Goal: Entertainment & Leisure: Consume media (video, audio)

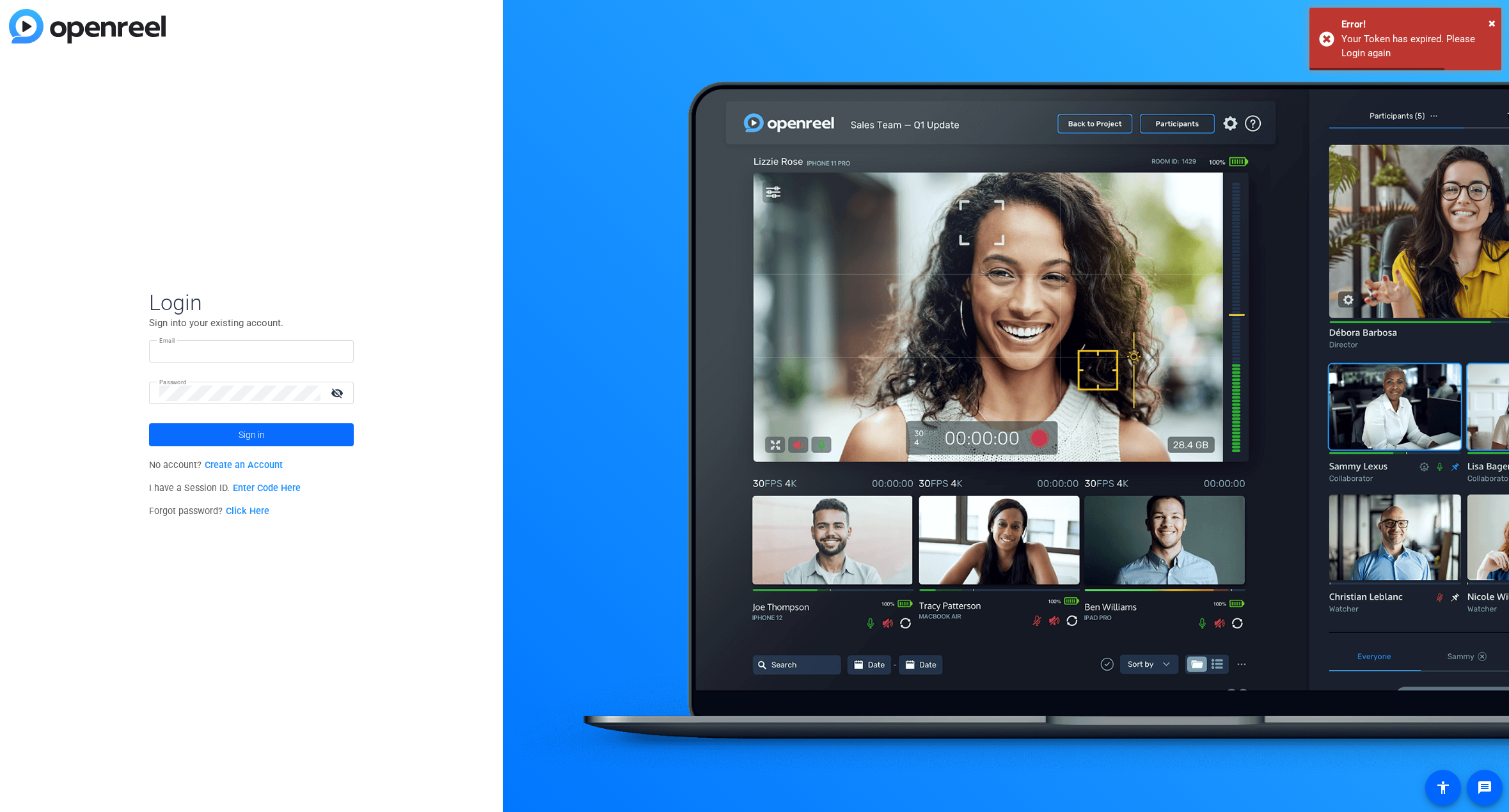
type input "[EMAIL_ADDRESS][DOMAIN_NAME]"
click at [237, 429] on span at bounding box center [251, 435] width 205 height 30
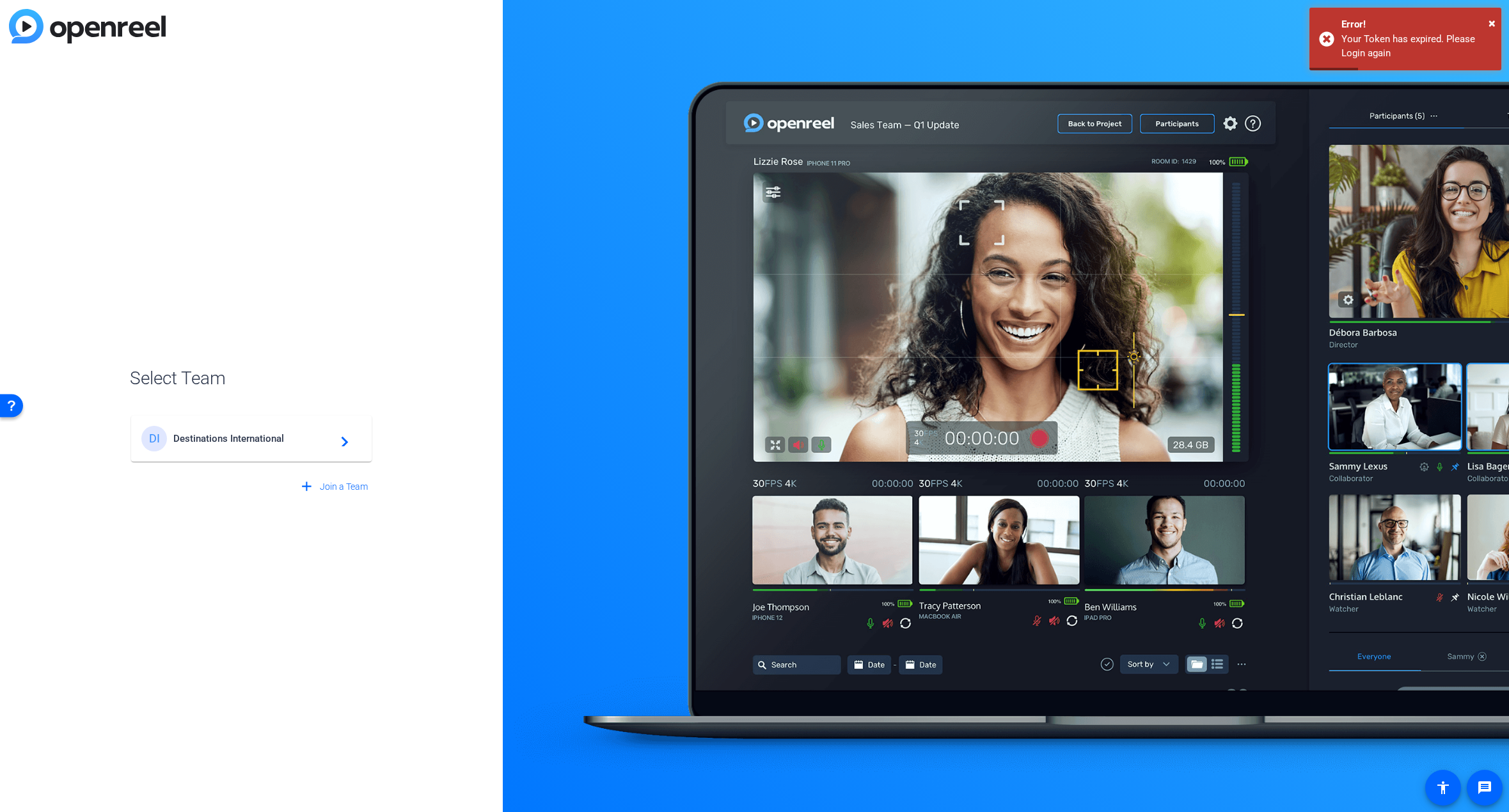
click at [273, 449] on div "DI Destinations International navigate_next" at bounding box center [251, 439] width 220 height 25
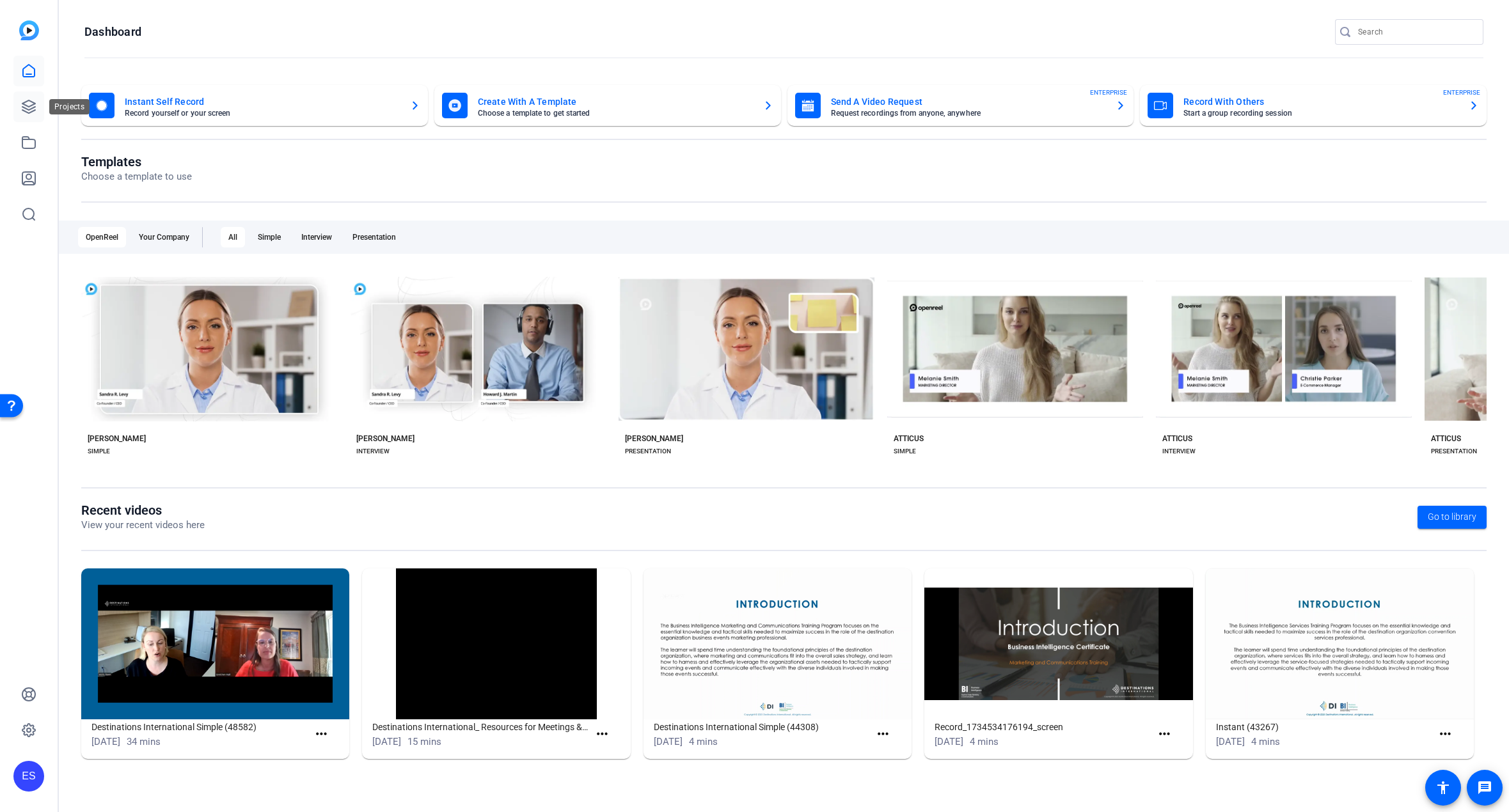
click at [29, 106] on icon at bounding box center [29, 107] width 13 height 13
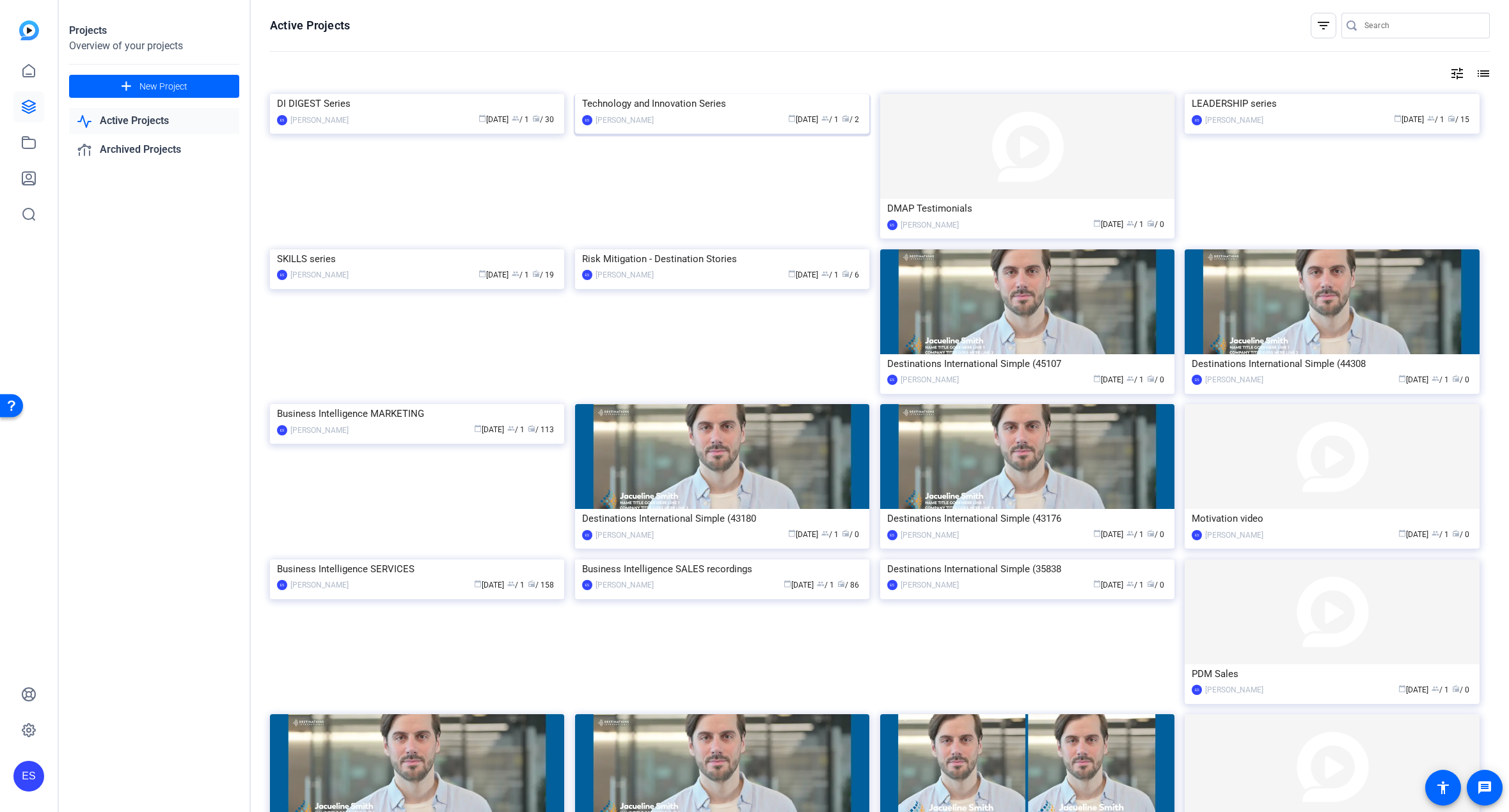
click at [689, 127] on div "calendar_today [DATE] group / 1 radio / 2" at bounding box center [761, 119] width 202 height 14
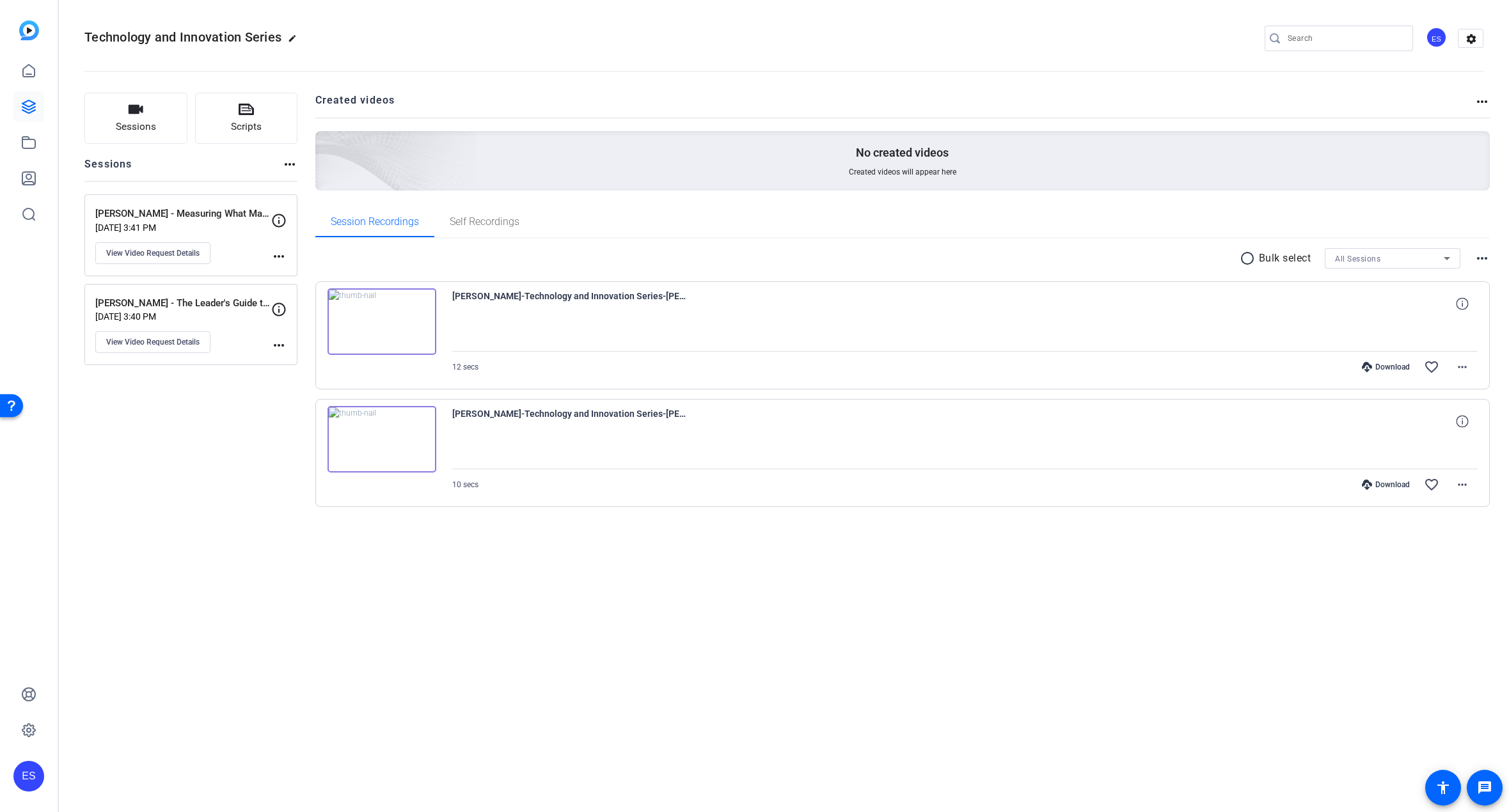
click at [413, 442] on img at bounding box center [381, 439] width 109 height 67
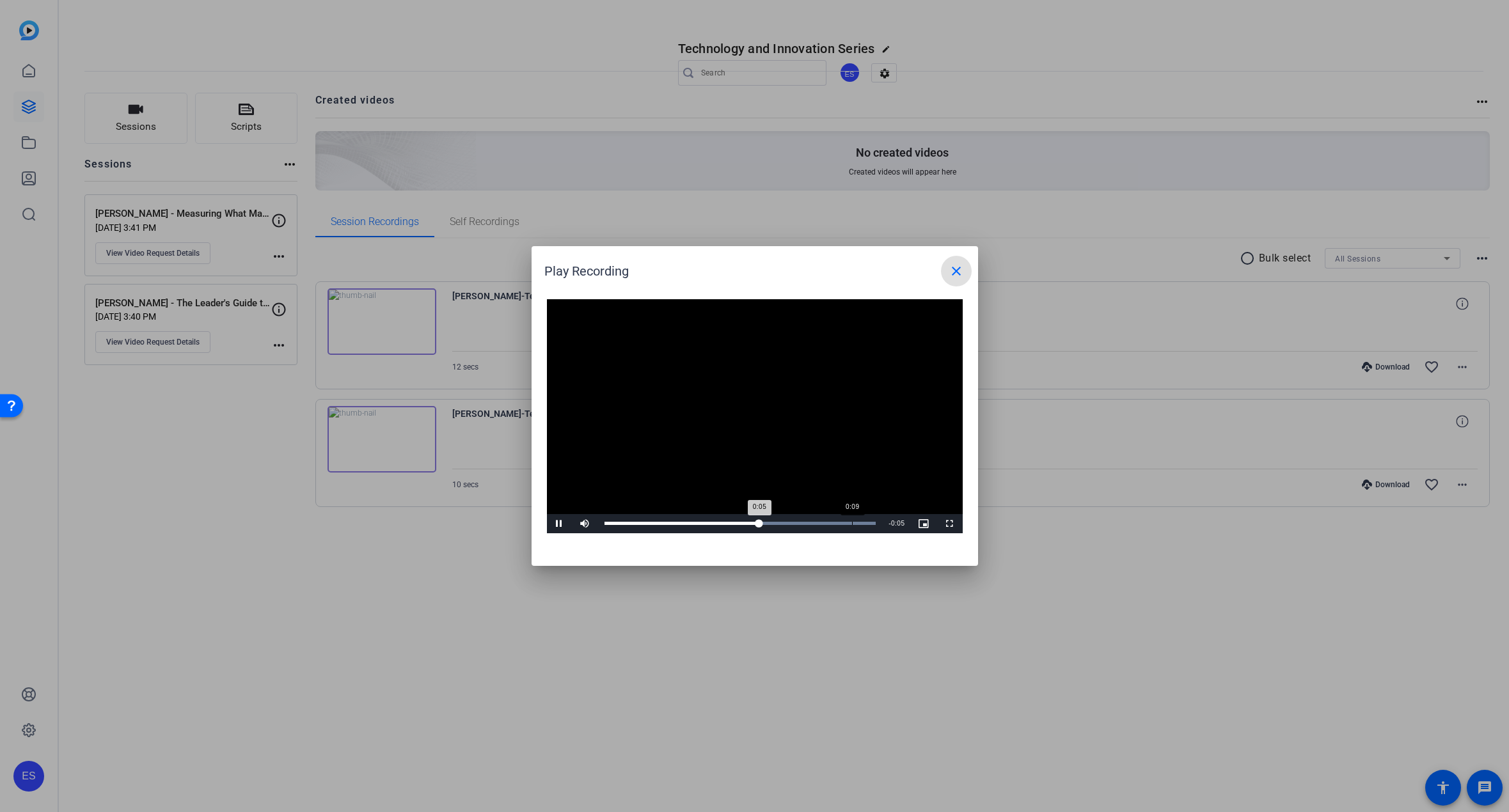
click at [851, 525] on div "Loaded : 100.00% 0:09 0:05" at bounding box center [740, 523] width 272 height 3
click at [958, 275] on mat-icon "close" at bounding box center [955, 271] width 15 height 15
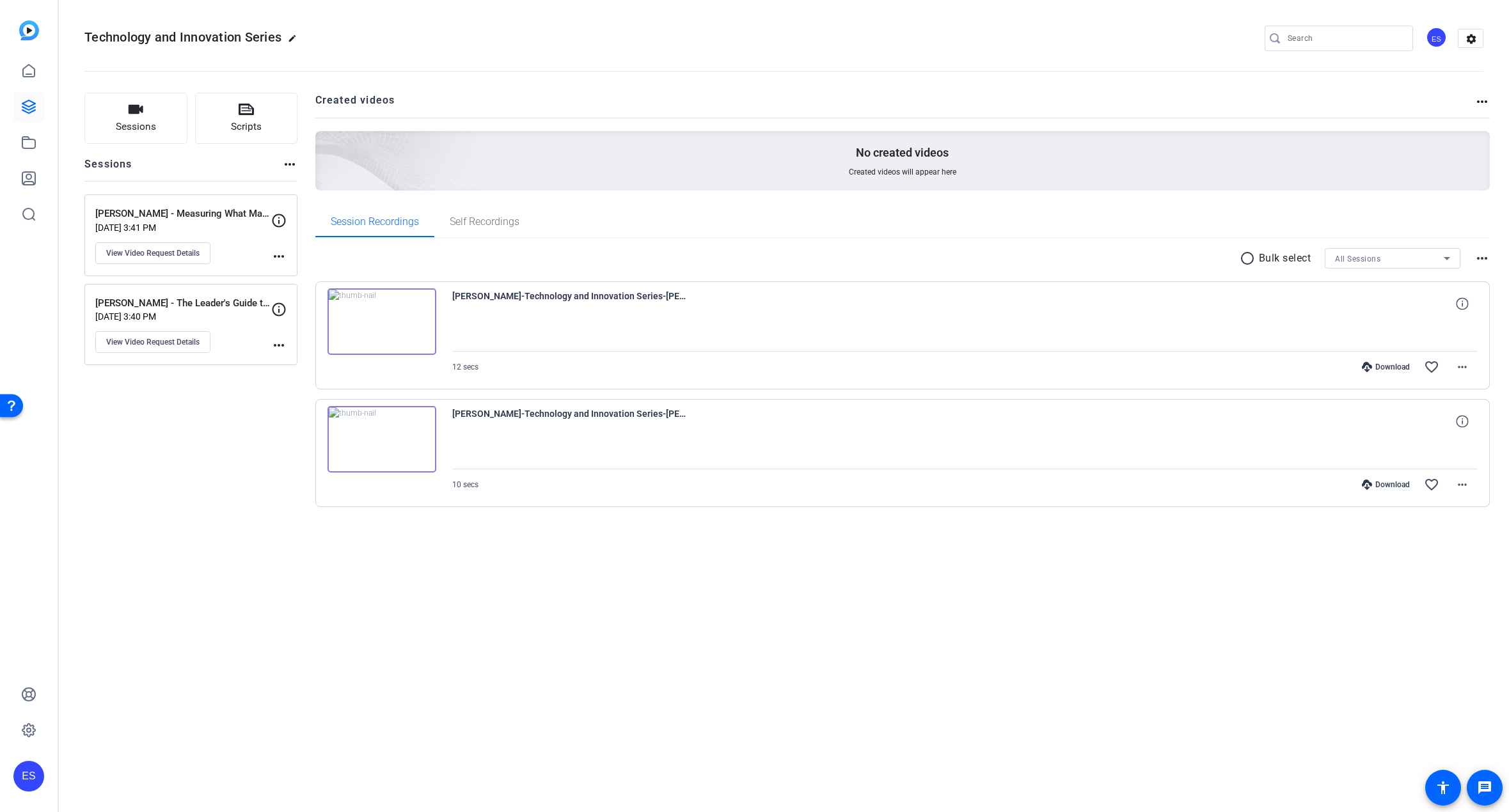
click at [429, 321] on img at bounding box center [381, 322] width 109 height 67
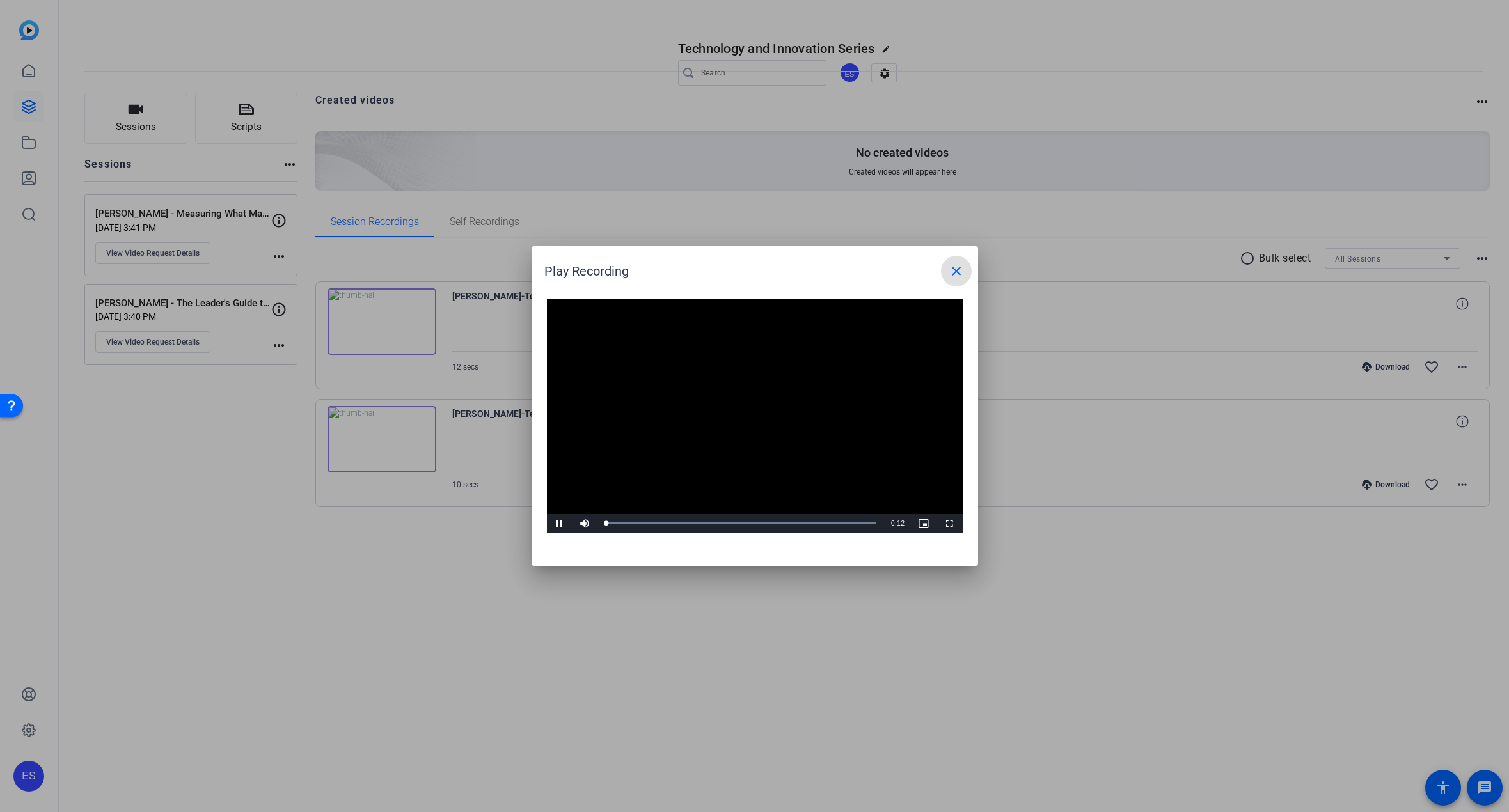
click at [744, 410] on video "Video Player" at bounding box center [755, 416] width 415 height 234
click at [843, 525] on div "Loaded : 100.00% 0:10 0:05" at bounding box center [740, 523] width 272 height 3
click at [955, 274] on mat-icon "close" at bounding box center [955, 271] width 15 height 15
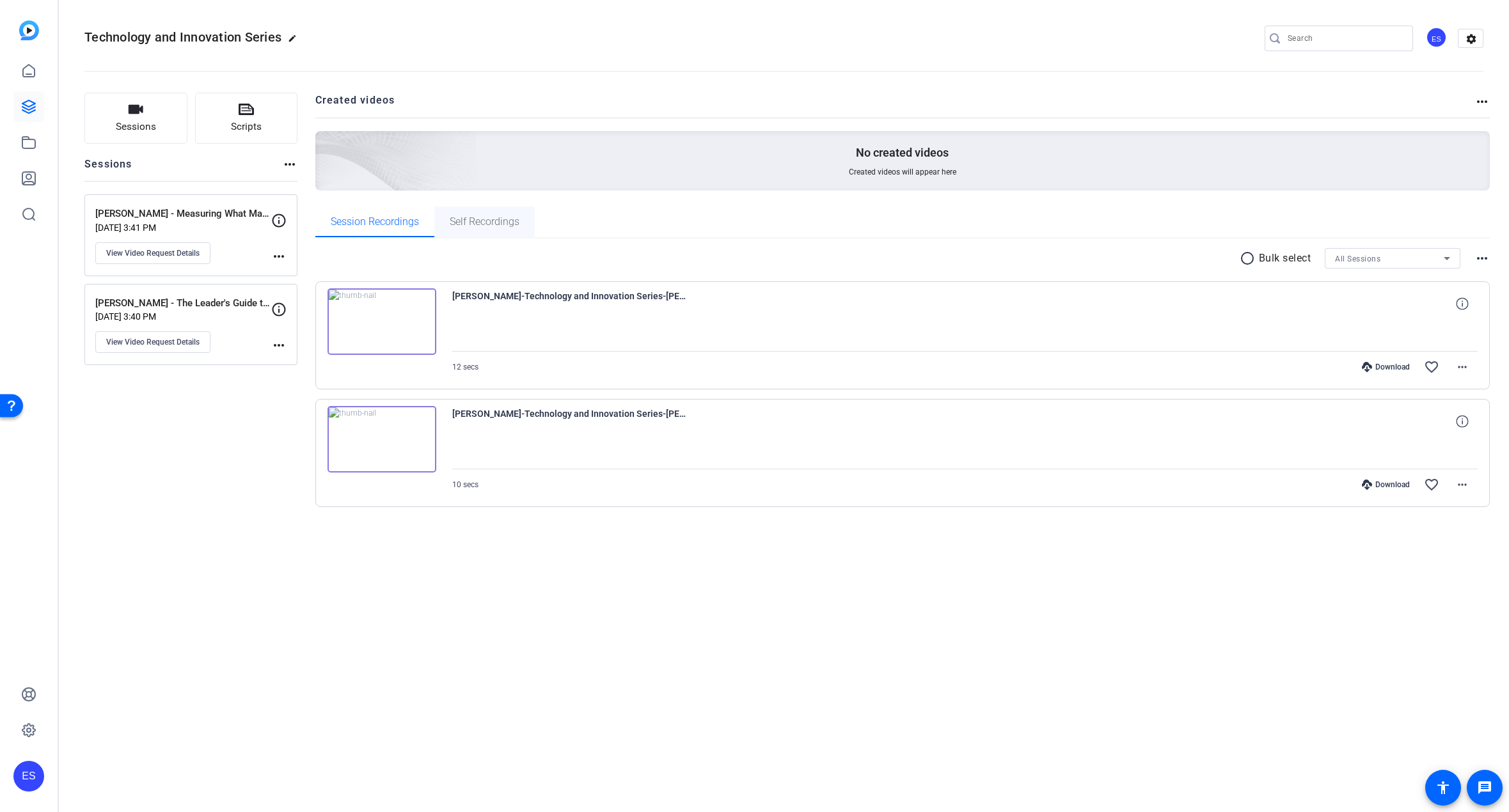
click at [481, 225] on span "Self Recordings" at bounding box center [484, 222] width 69 height 10
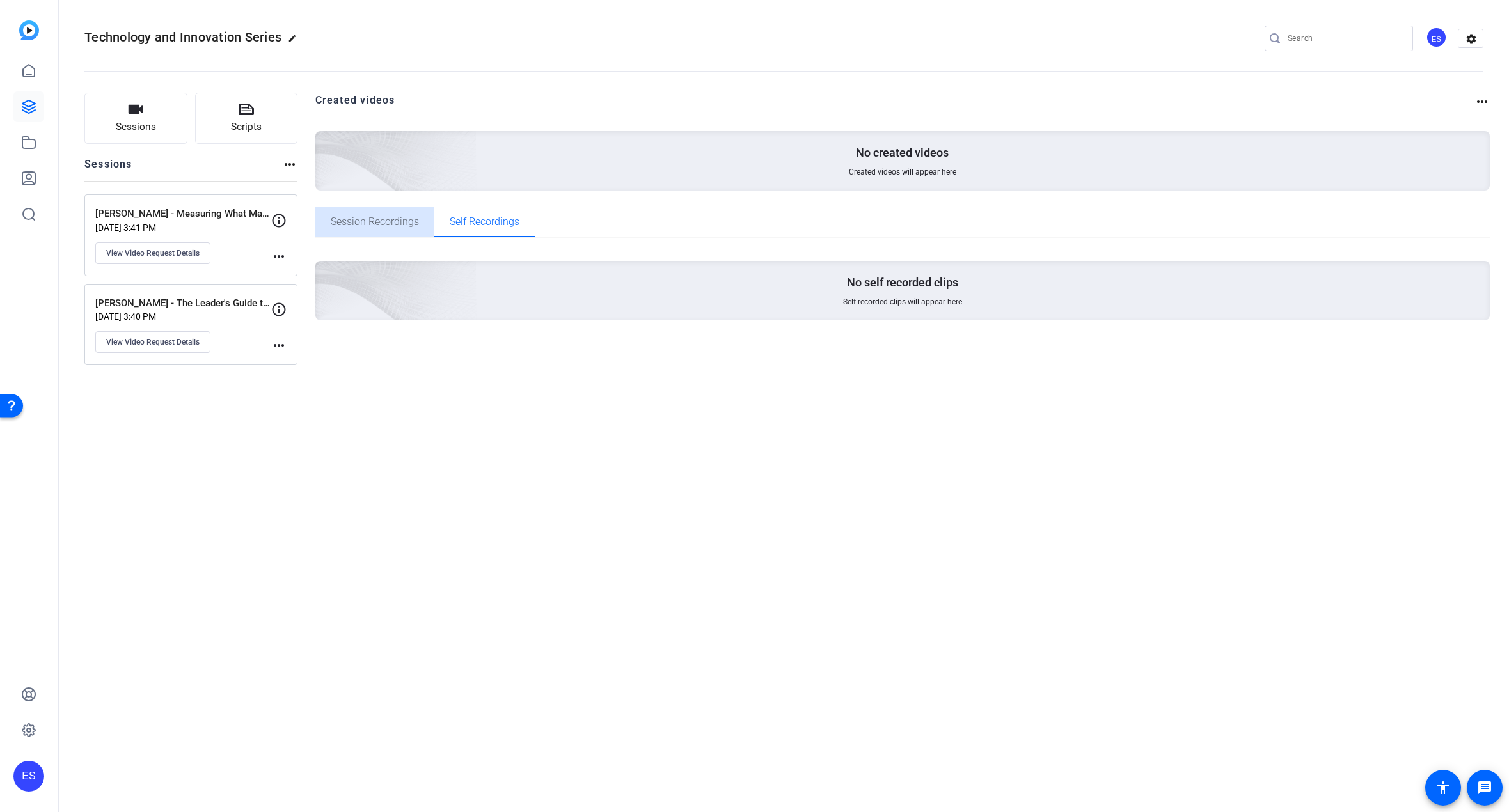
click at [399, 219] on span "Session Recordings" at bounding box center [375, 222] width 88 height 10
